Goal: Information Seeking & Learning: Find specific fact

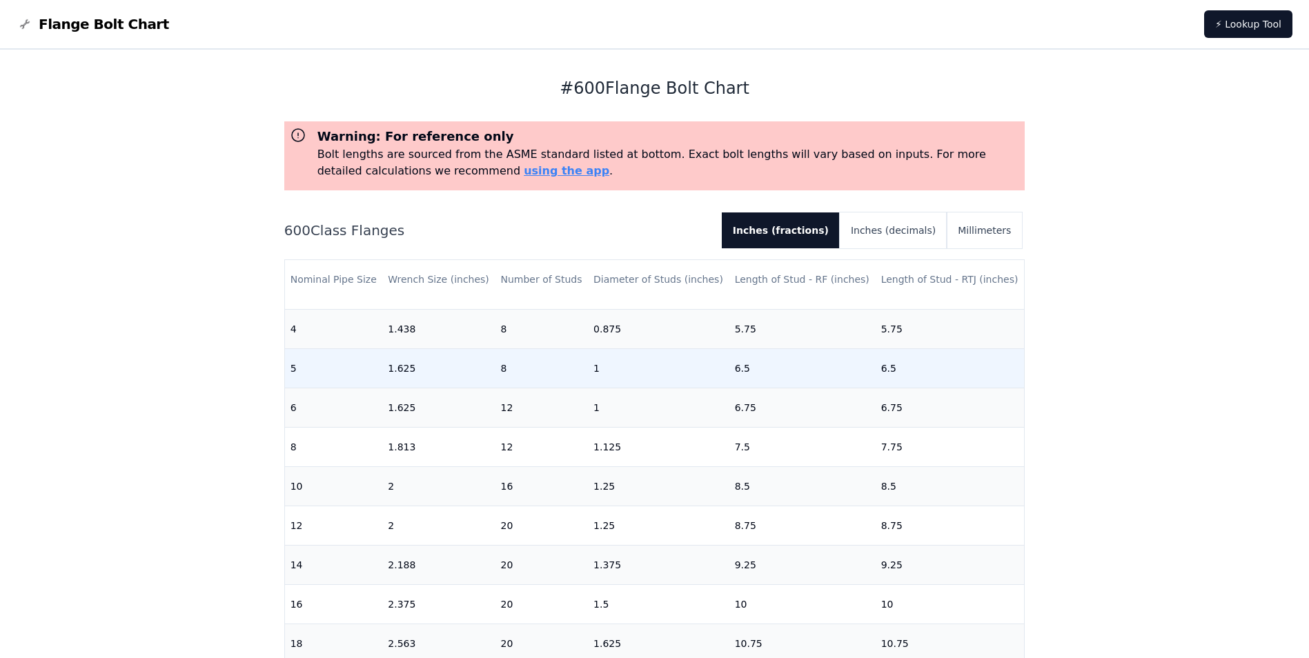
scroll to position [345, 0]
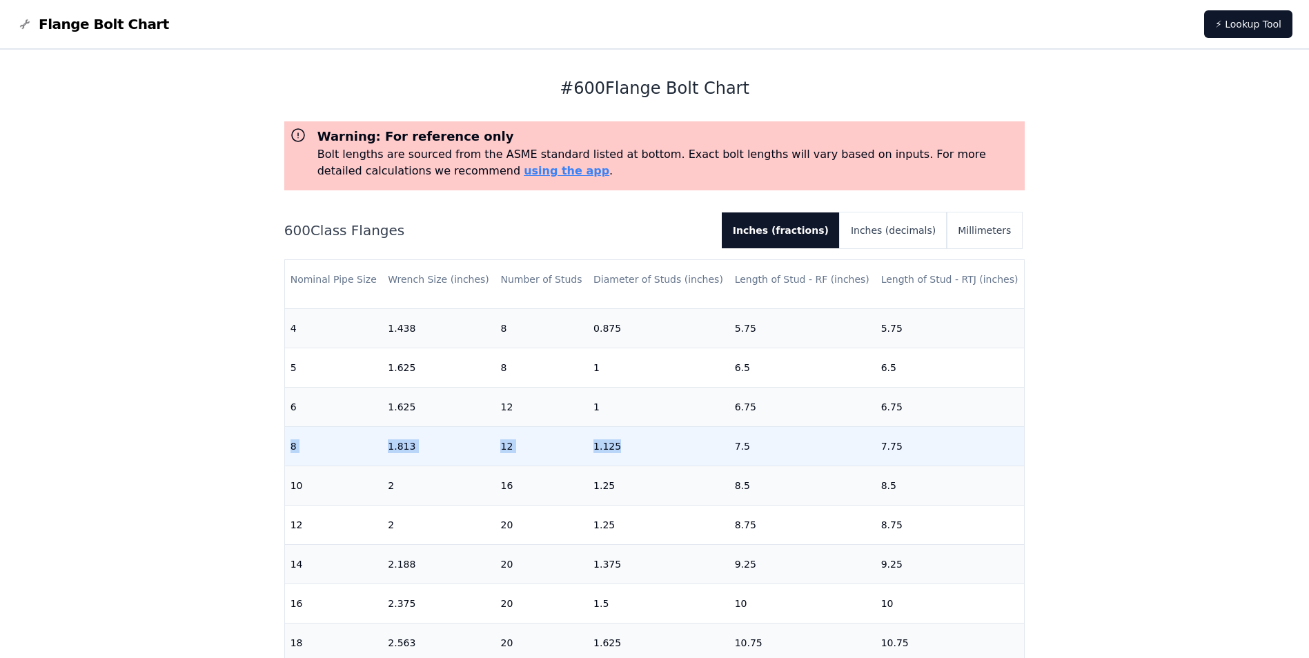
drag, startPoint x: 617, startPoint y: 437, endPoint x: 292, endPoint y: 452, distance: 325.3
click at [292, 452] on tr "8 1.813 12 1.125 7.5 7.75" at bounding box center [655, 445] width 740 height 39
click at [617, 446] on td "1.125" at bounding box center [658, 445] width 141 height 39
drag, startPoint x: 617, startPoint y: 446, endPoint x: 288, endPoint y: 451, distance: 329.2
click at [288, 451] on tr "8 1.813 12 1.125 7.5 7.75" at bounding box center [655, 445] width 740 height 39
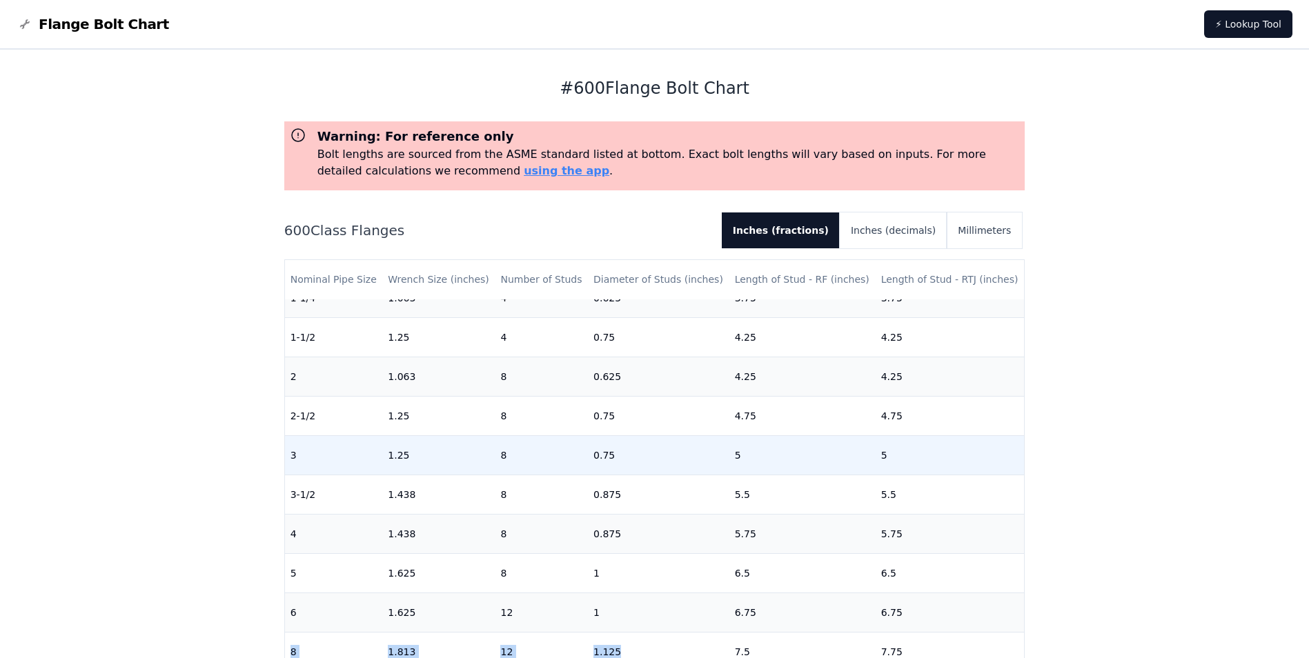
scroll to position [138, 0]
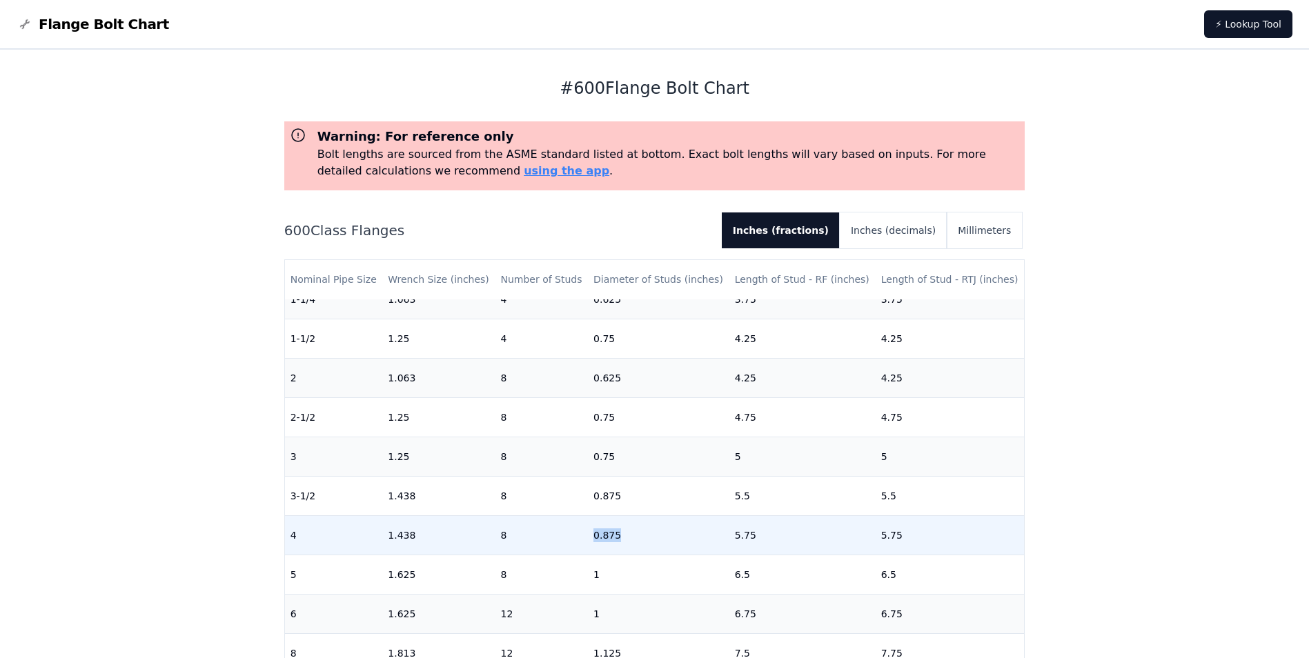
drag, startPoint x: 585, startPoint y: 533, endPoint x: 624, endPoint y: 531, distance: 39.4
click at [624, 531] on td "0.875" at bounding box center [658, 534] width 141 height 39
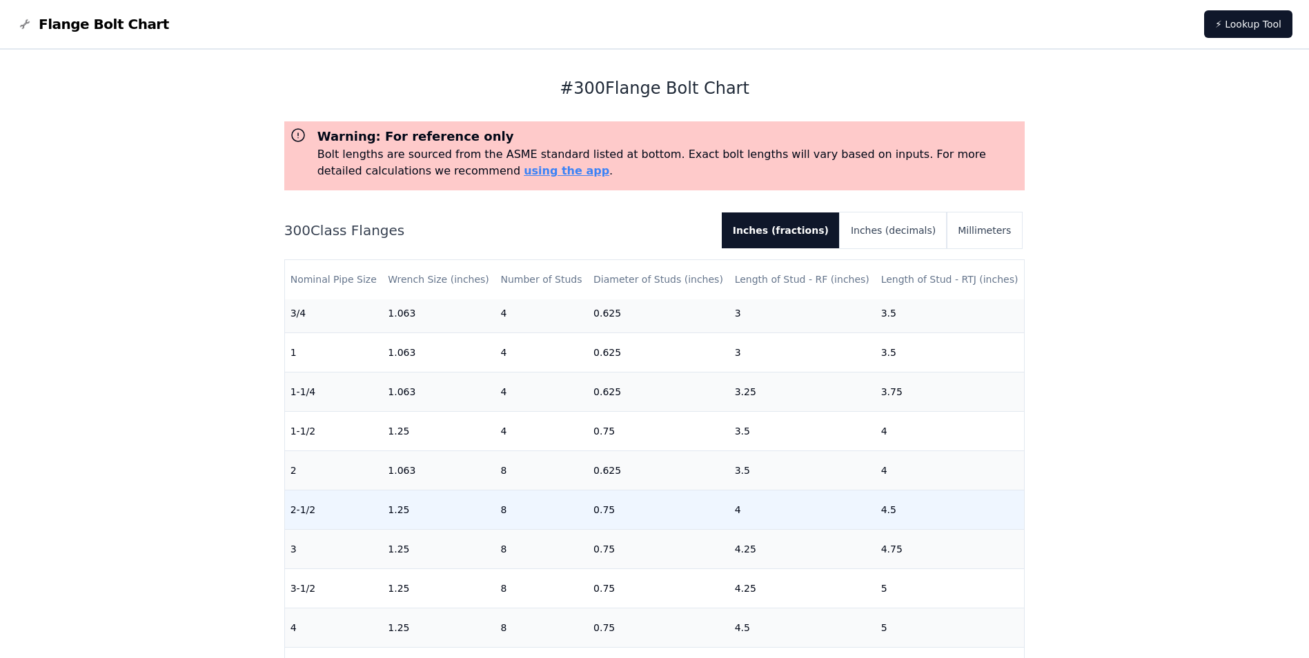
scroll to position [69, 0]
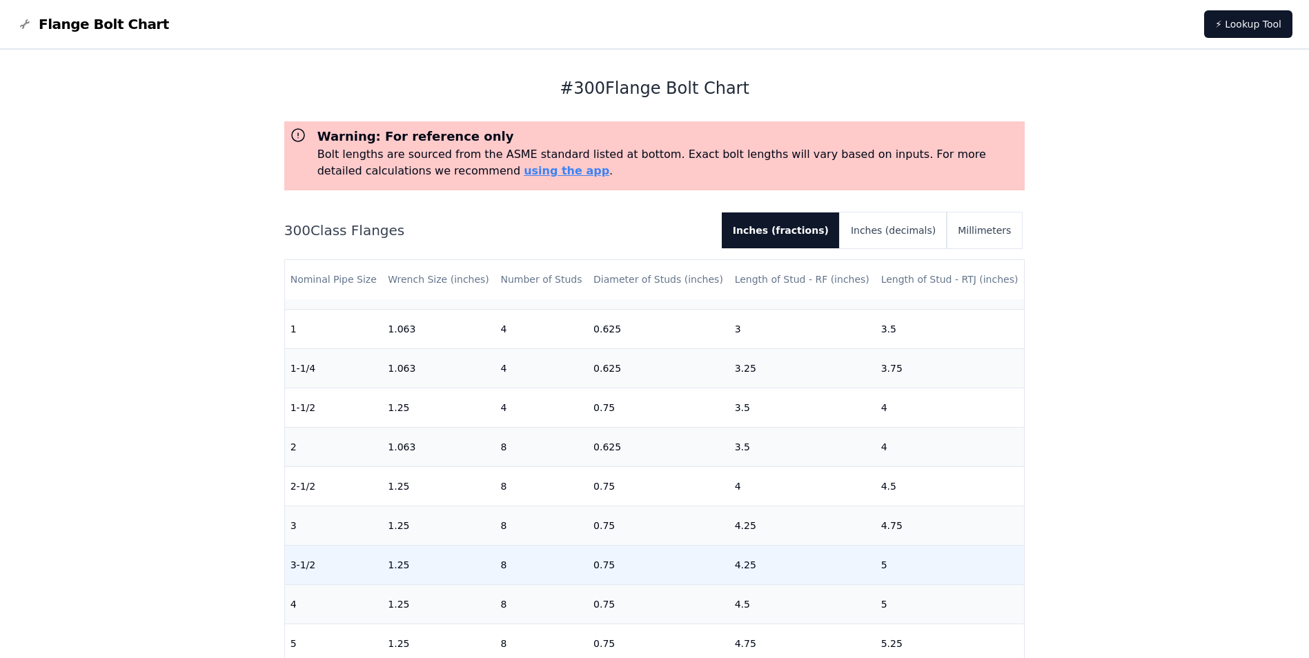
click at [626, 571] on td "0.75" at bounding box center [658, 564] width 141 height 39
